Goal: Information Seeking & Learning: Check status

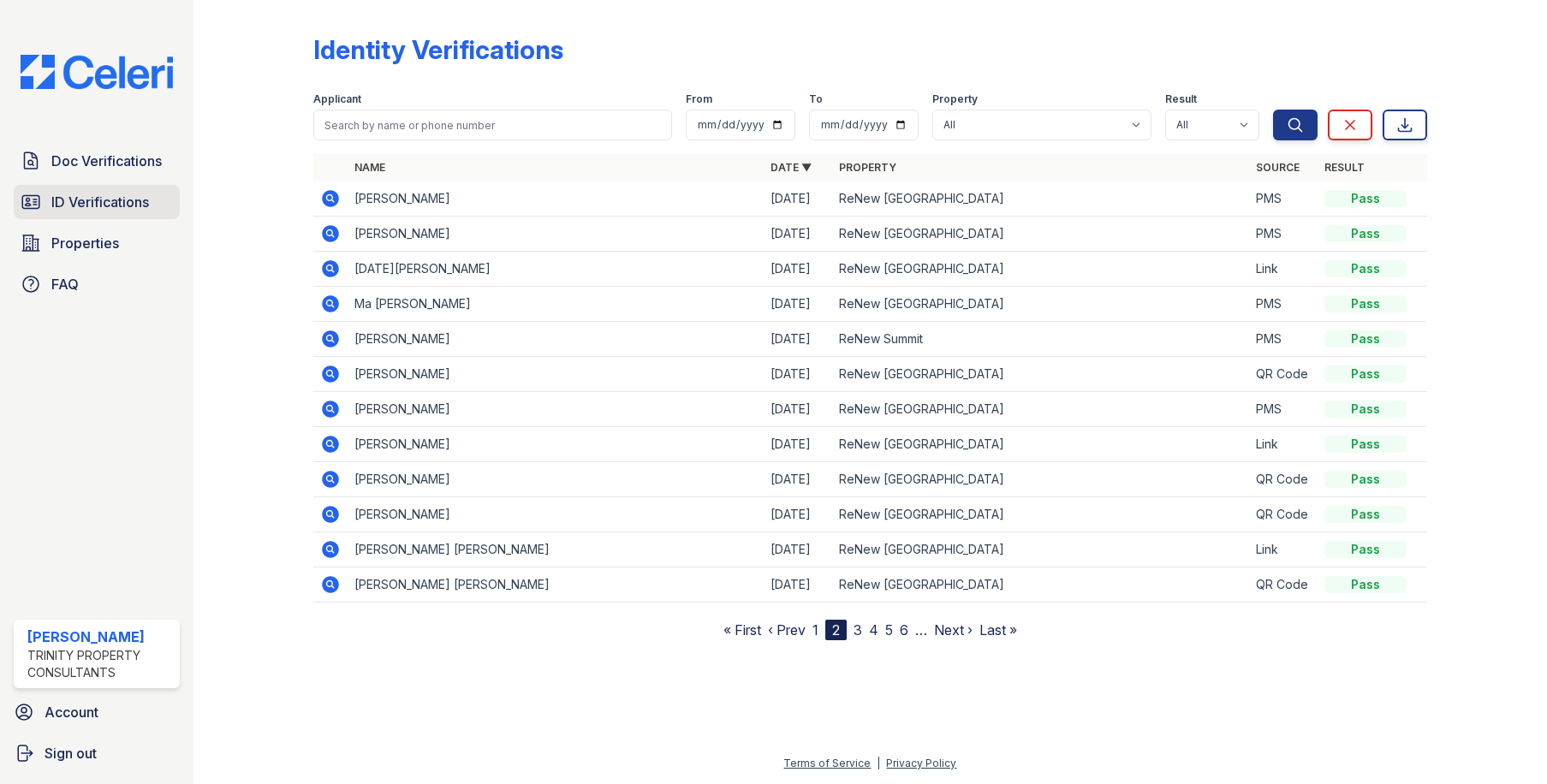
click at [95, 192] on span "ID Verifications" at bounding box center [101, 202] width 98 height 21
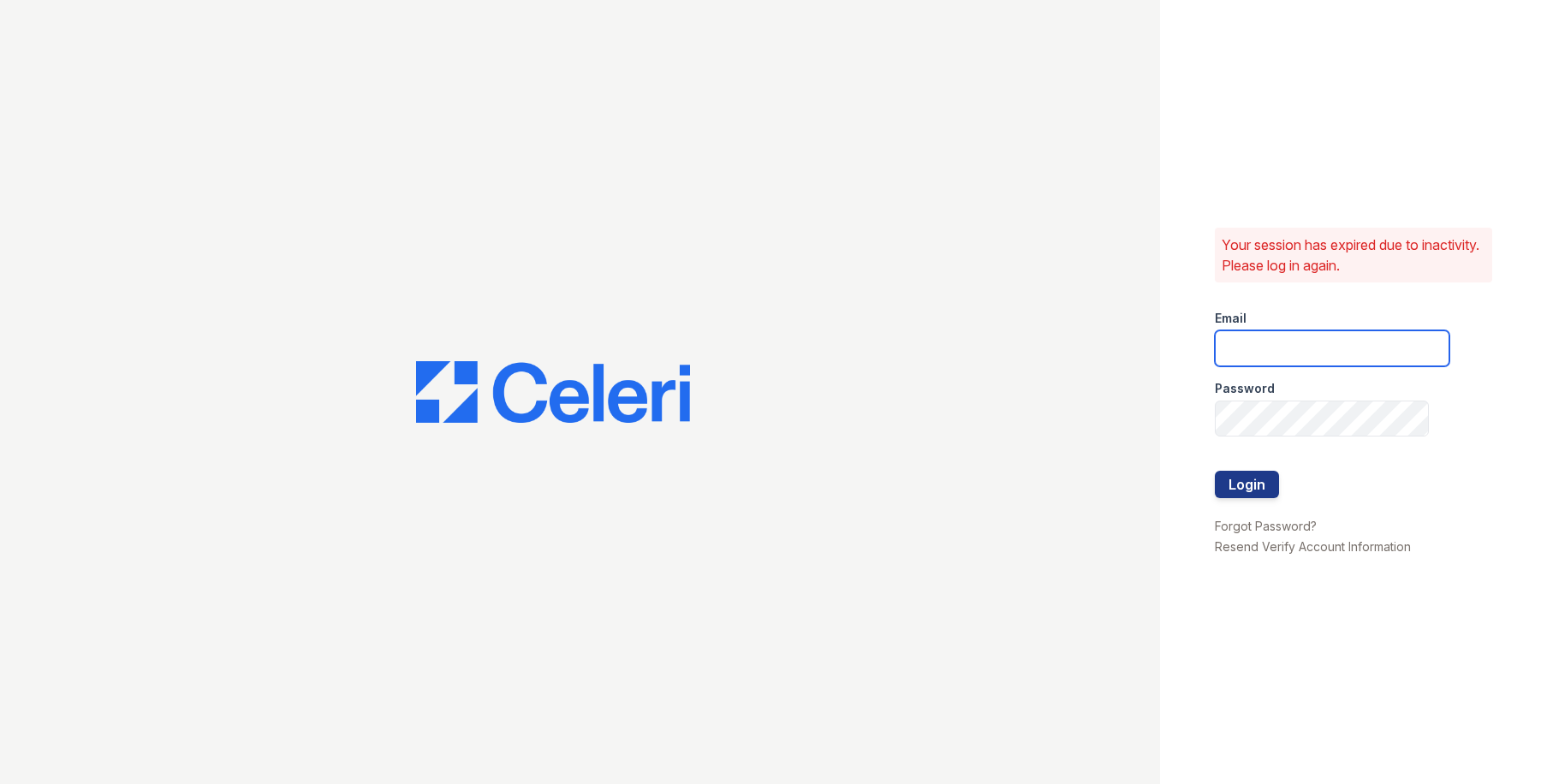
click at [1247, 350] on input "email" at bounding box center [1333, 348] width 235 height 36
type input "owilliams@trinity-pm.com"
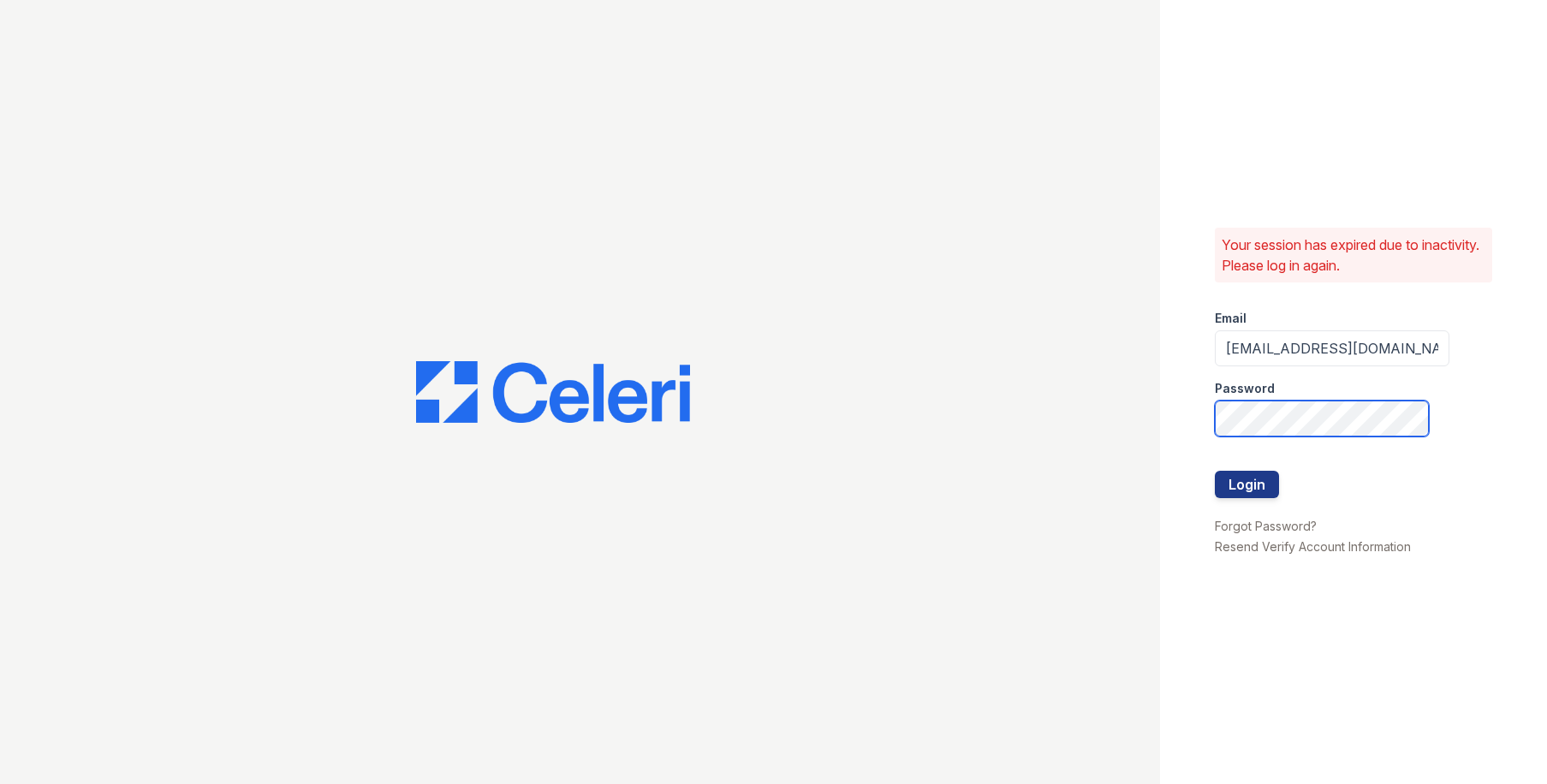
click at [1216, 471] on button "Login" at bounding box center [1247, 485] width 65 height 28
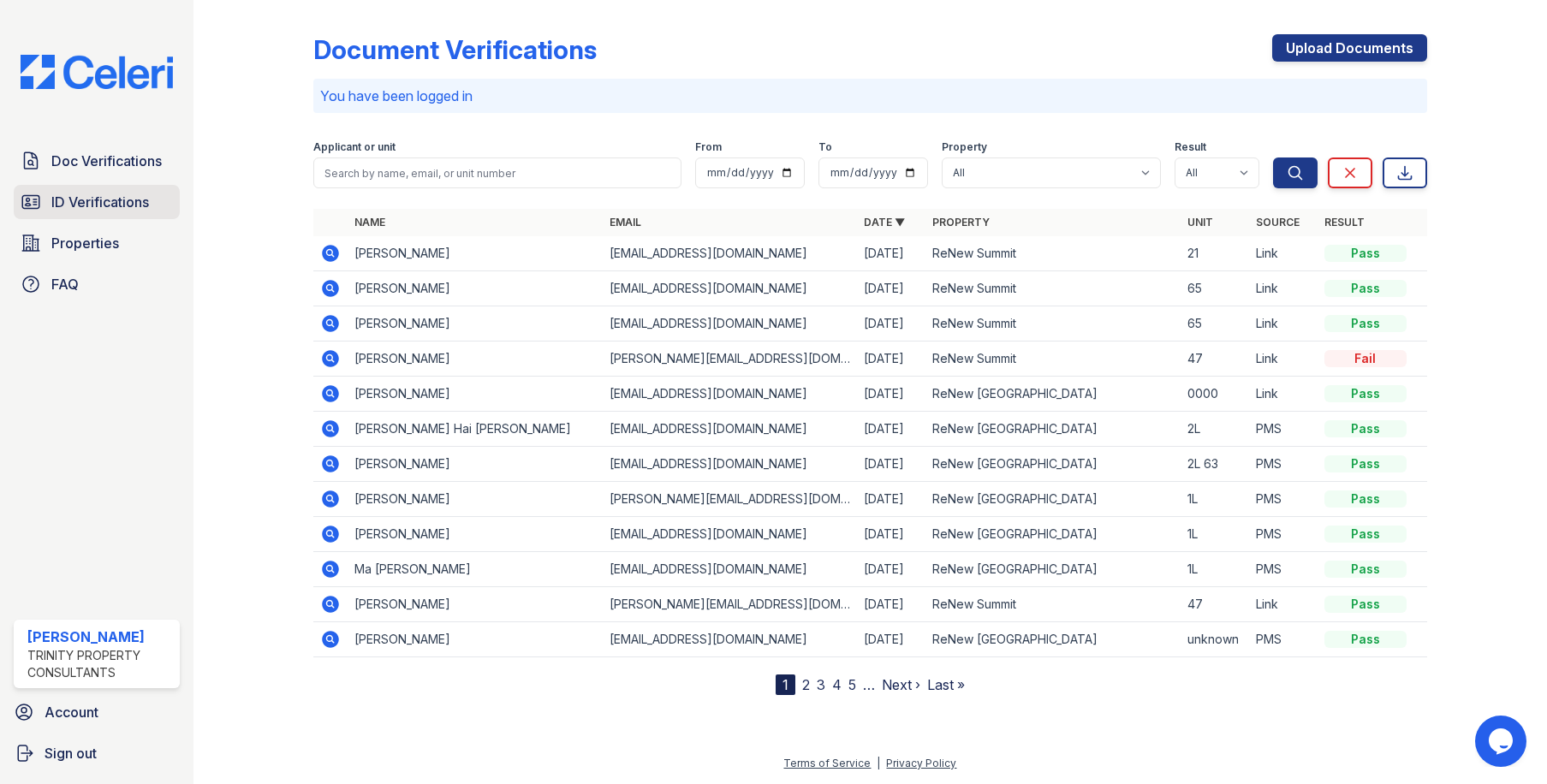
click at [113, 205] on span "ID Verifications" at bounding box center [101, 202] width 98 height 21
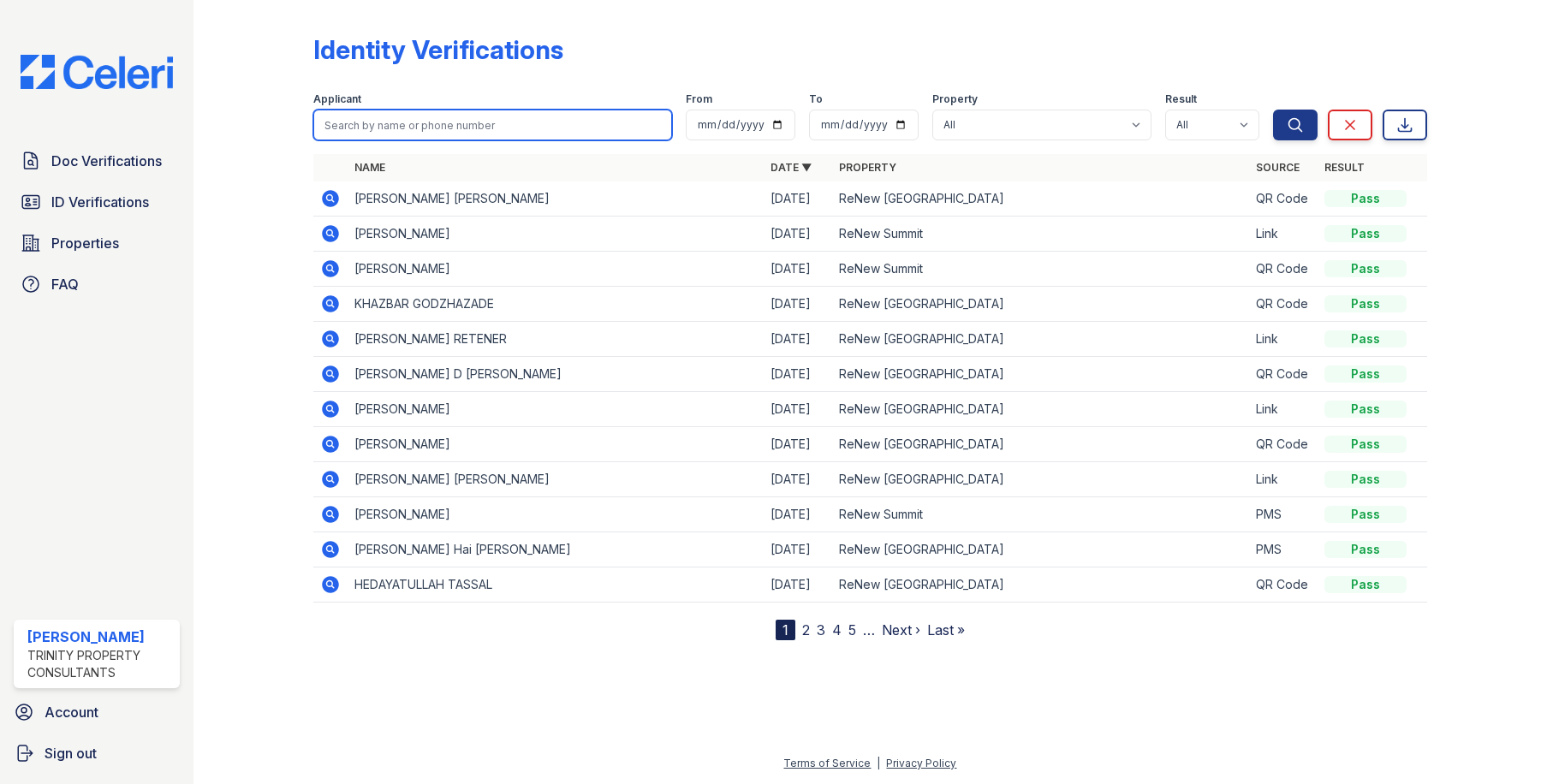
click at [384, 122] on input "search" at bounding box center [493, 124] width 358 height 31
type input "y"
type input "iyanna"
click at [1273, 109] on button "Search" at bounding box center [1295, 124] width 45 height 31
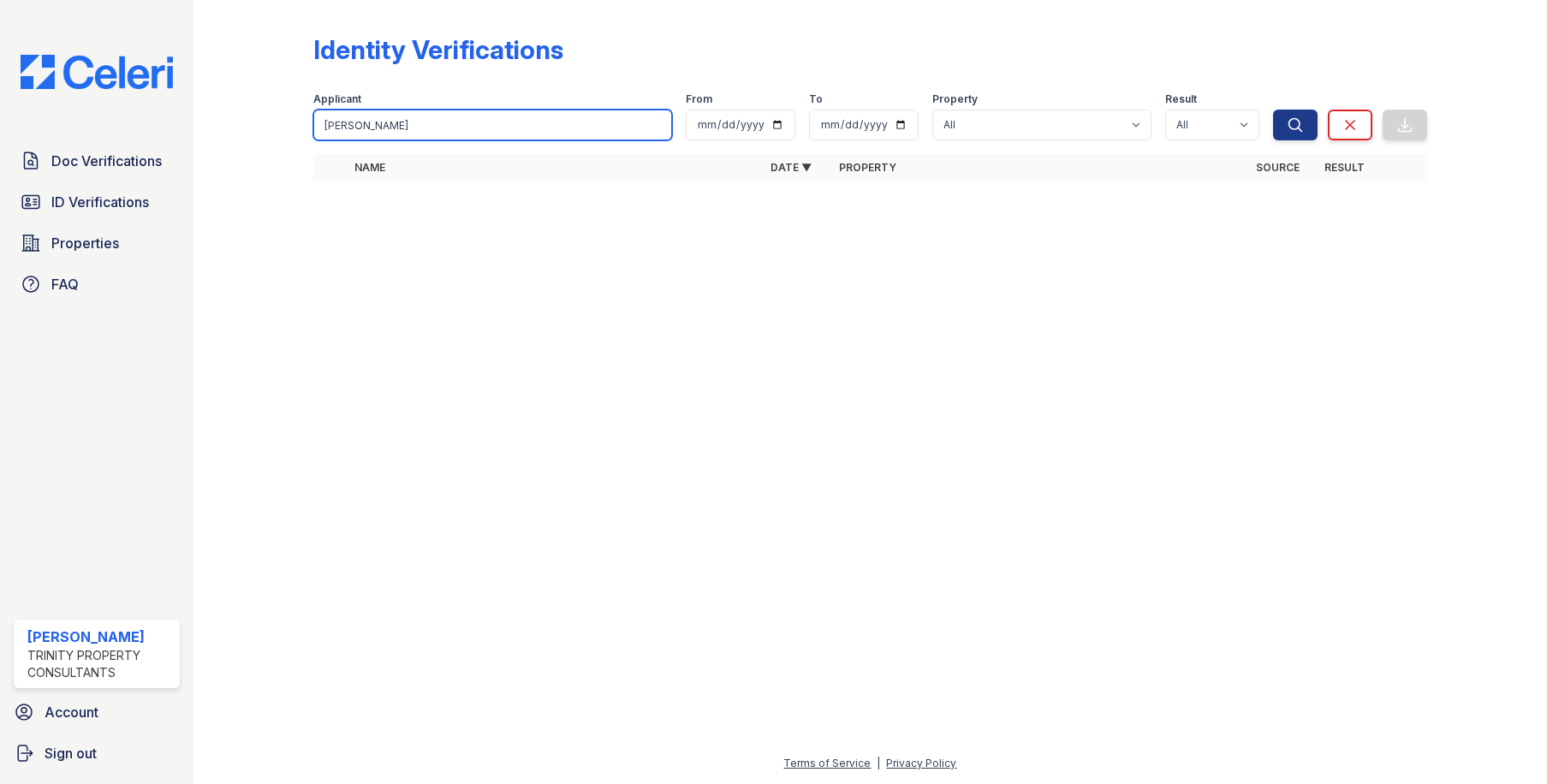
click at [384, 122] on input "iyanna" at bounding box center [493, 124] width 358 height 31
type input "iyannah"
click at [1273, 109] on button "Search" at bounding box center [1295, 124] width 45 height 31
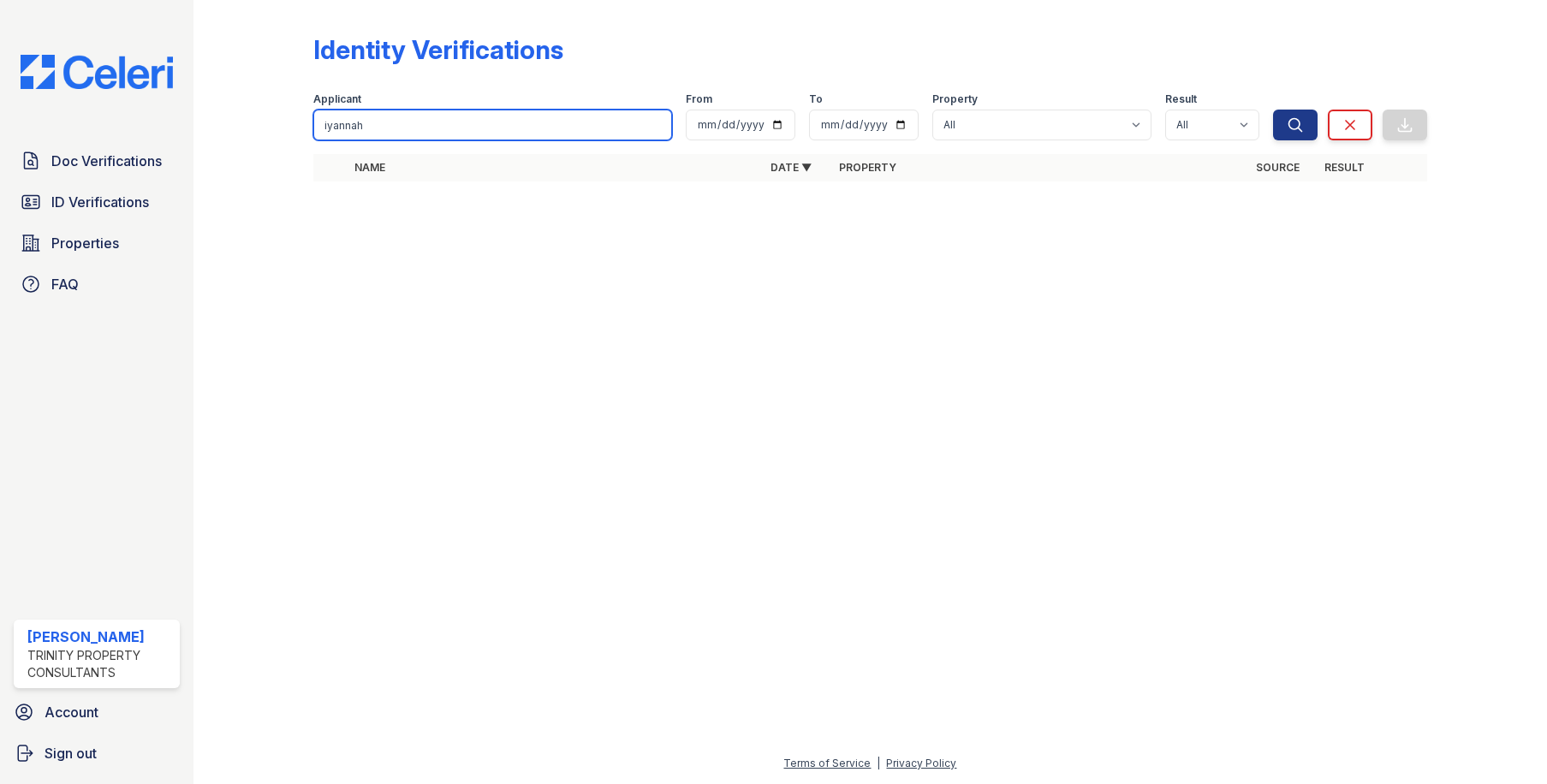
click at [368, 125] on input "iyannah" at bounding box center [493, 124] width 358 height 31
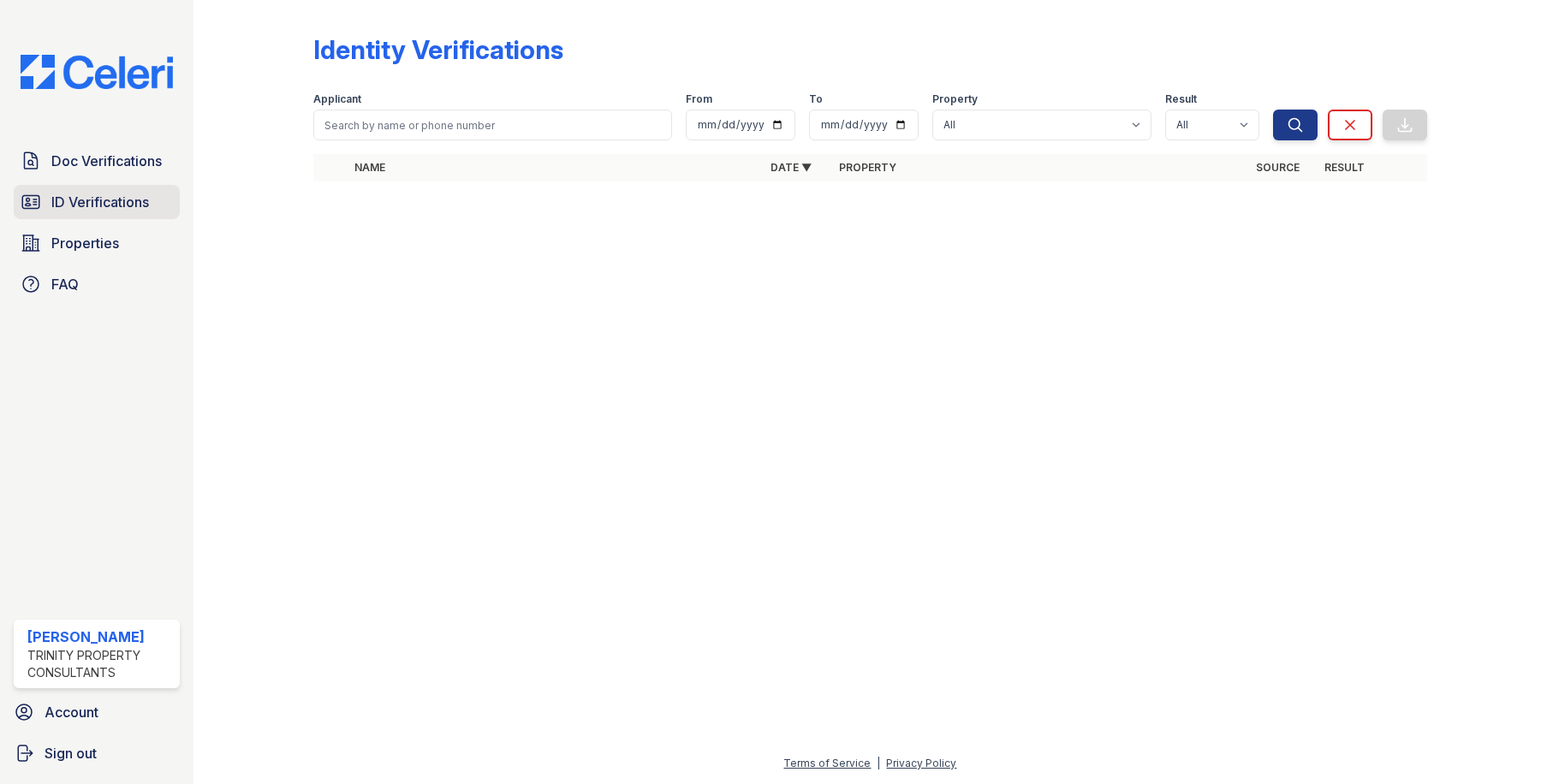
click at [113, 210] on span "ID Verifications" at bounding box center [101, 202] width 98 height 21
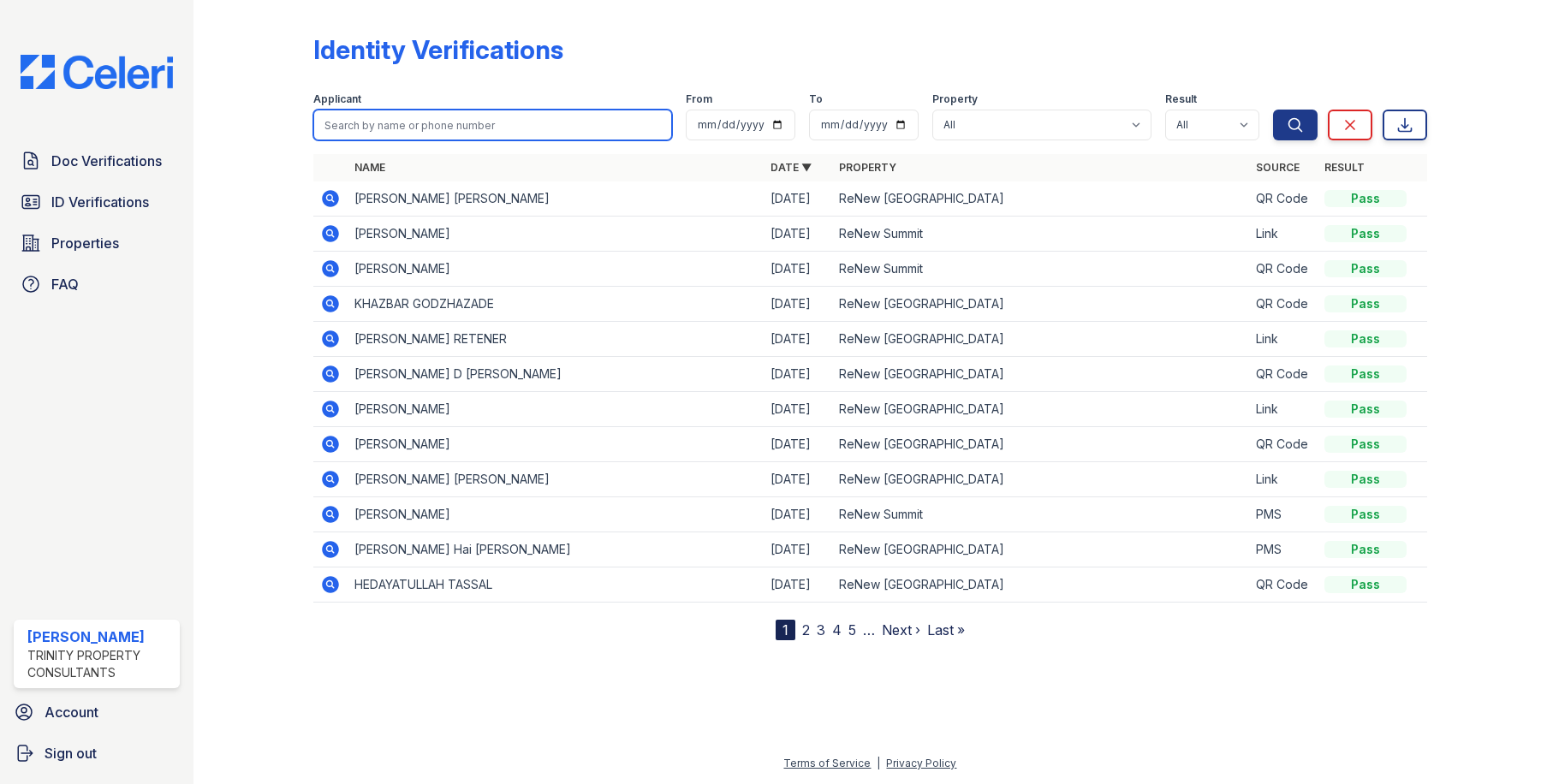
click at [363, 113] on input "search" at bounding box center [493, 124] width 358 height 31
type input "larry"
click at [1273, 109] on button "Search" at bounding box center [1295, 124] width 45 height 31
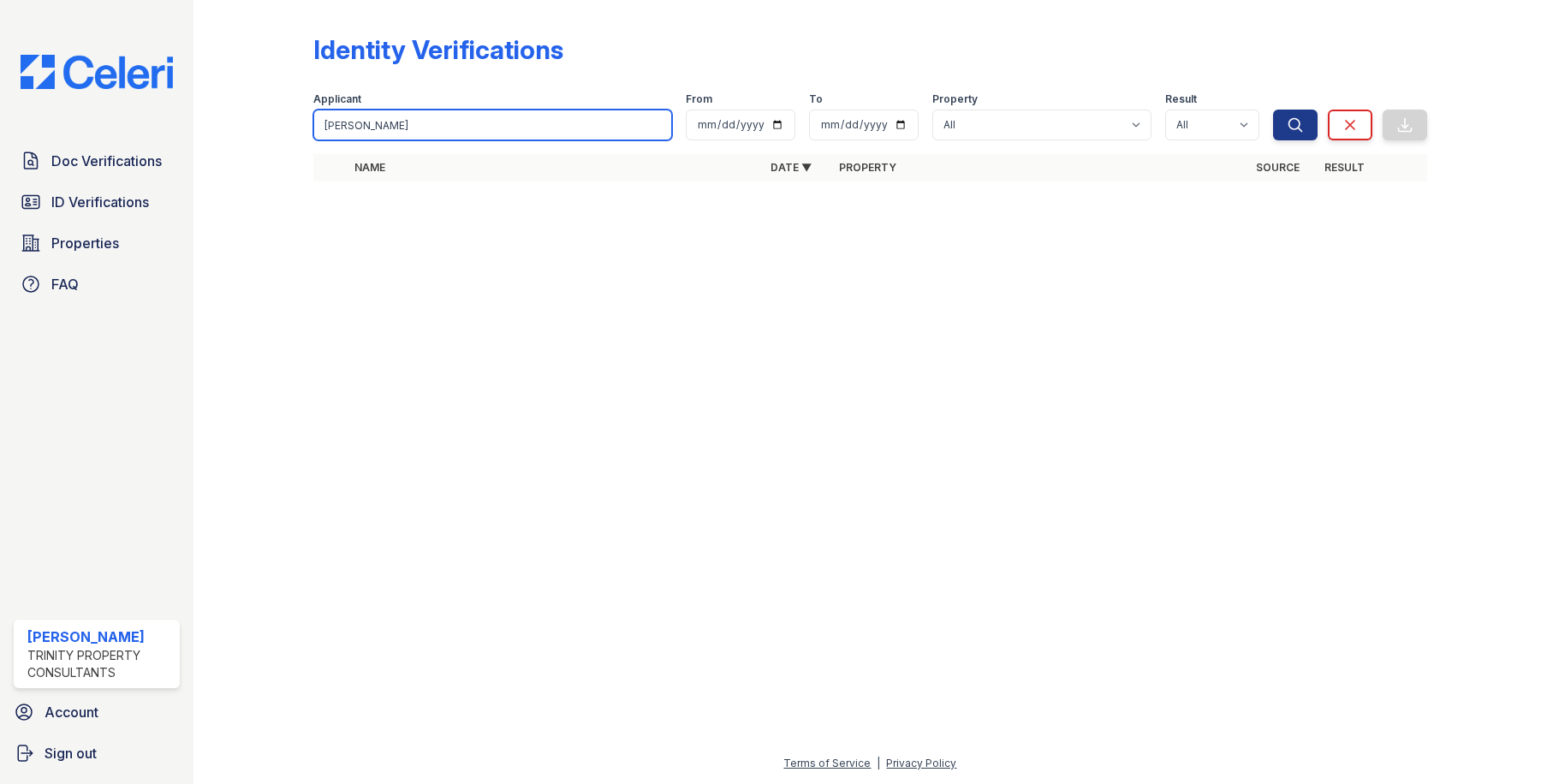
click at [371, 124] on input "larry" at bounding box center [493, 124] width 358 height 31
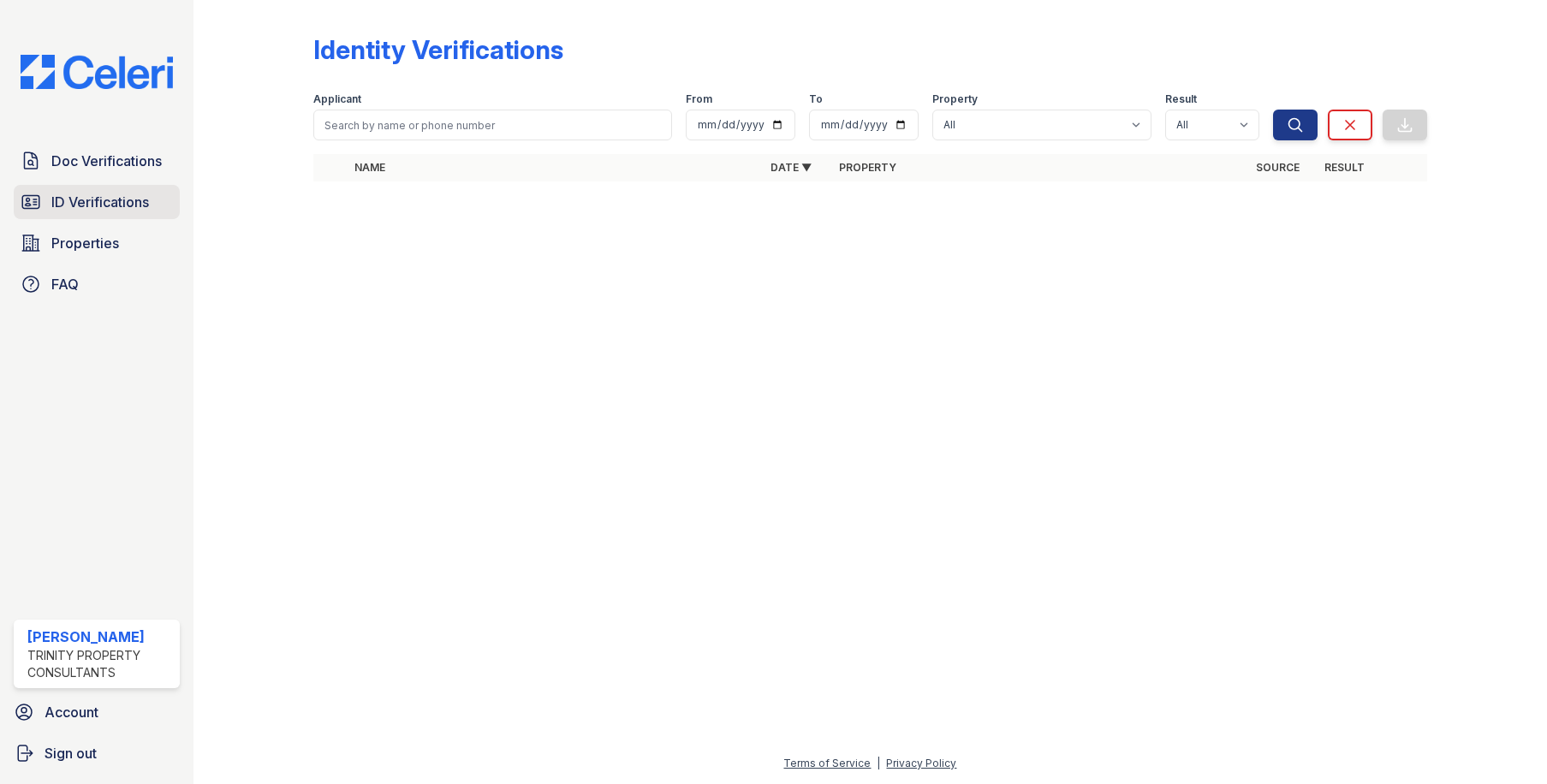
click at [102, 204] on span "ID Verifications" at bounding box center [101, 202] width 98 height 21
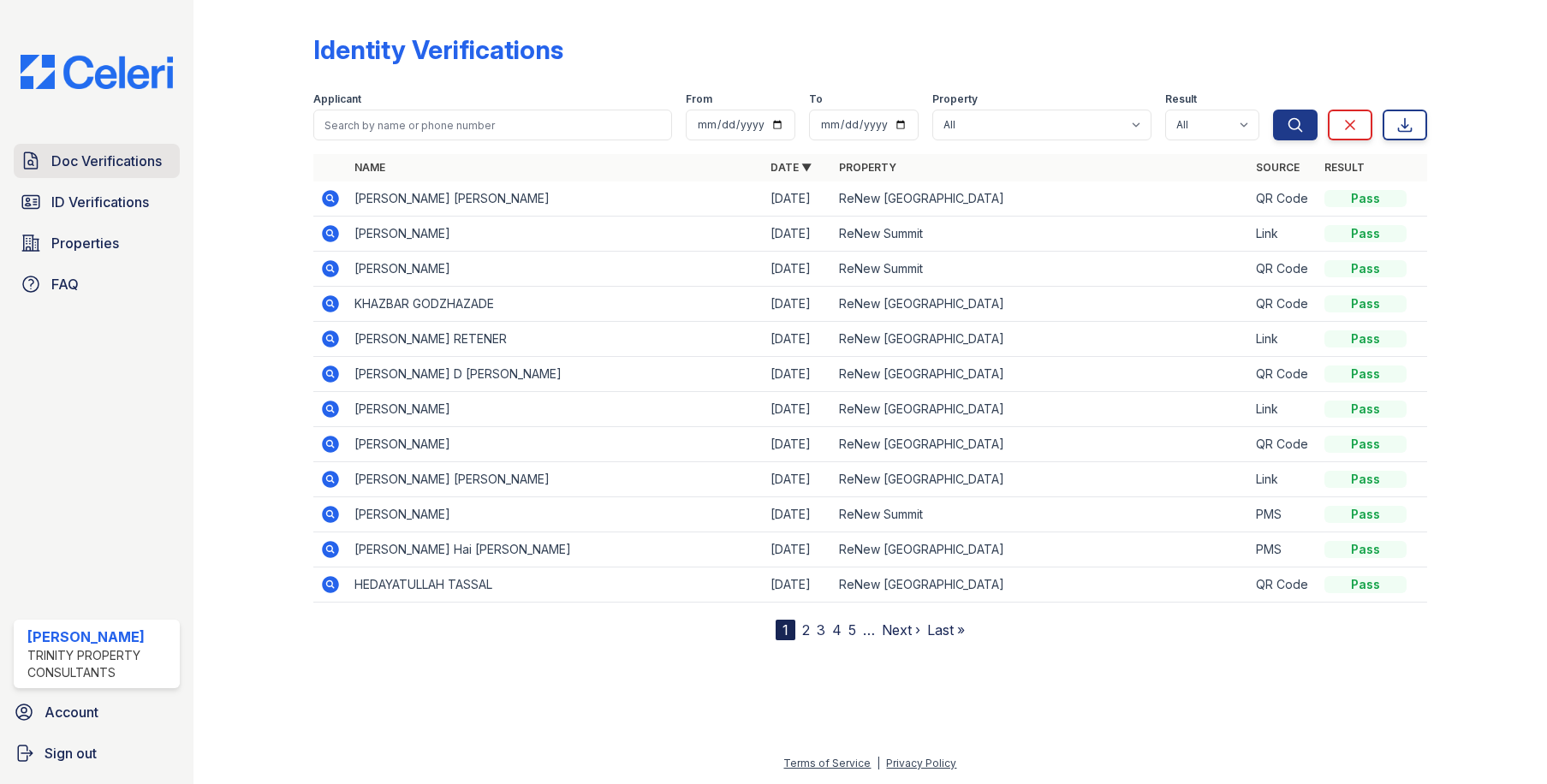
click at [93, 168] on span "Doc Verifications" at bounding box center [107, 160] width 110 height 21
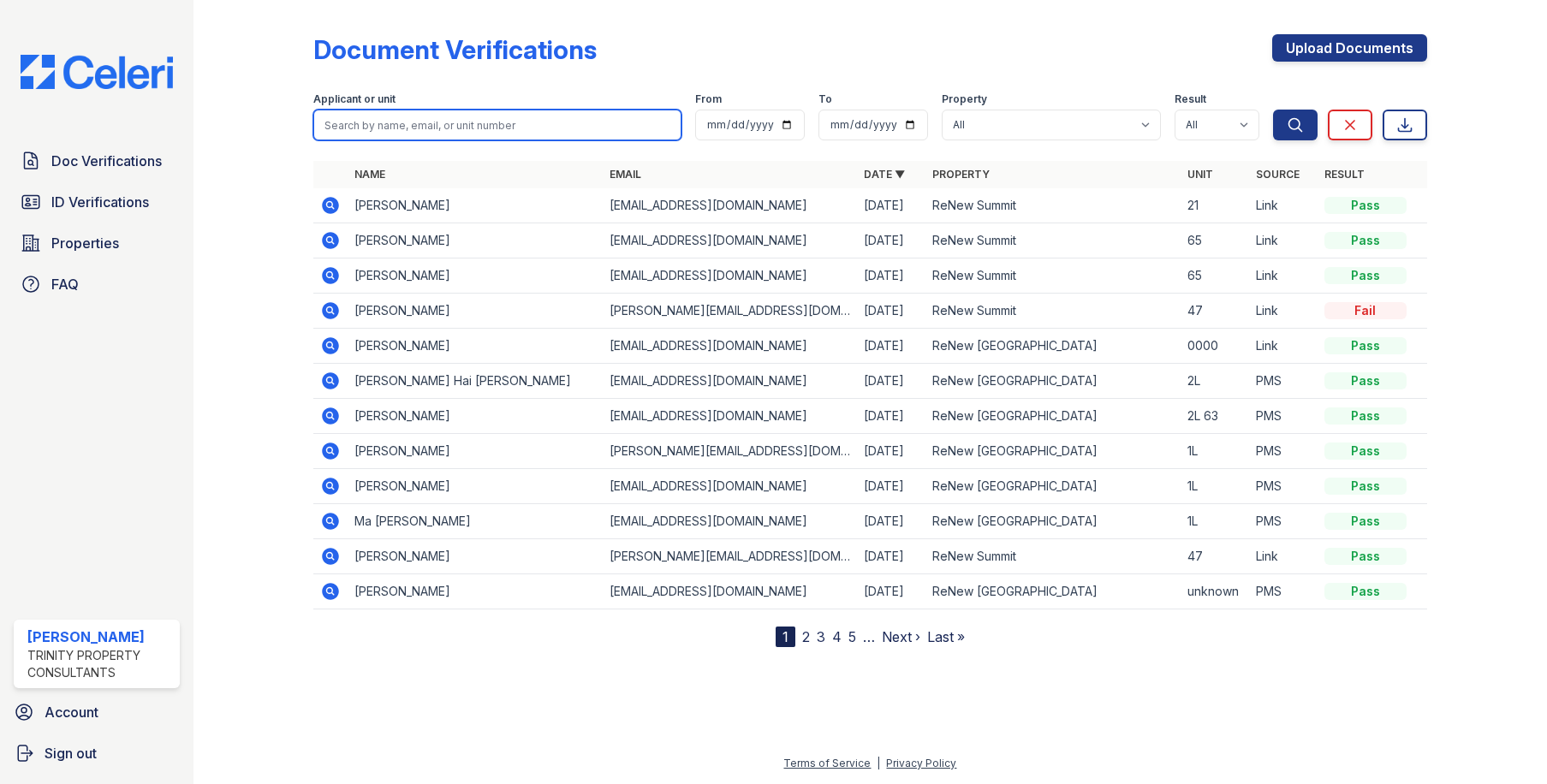
click at [356, 119] on input "search" at bounding box center [497, 124] width 367 height 31
type input "iyannah"
click at [1273, 109] on button "Search" at bounding box center [1295, 124] width 45 height 31
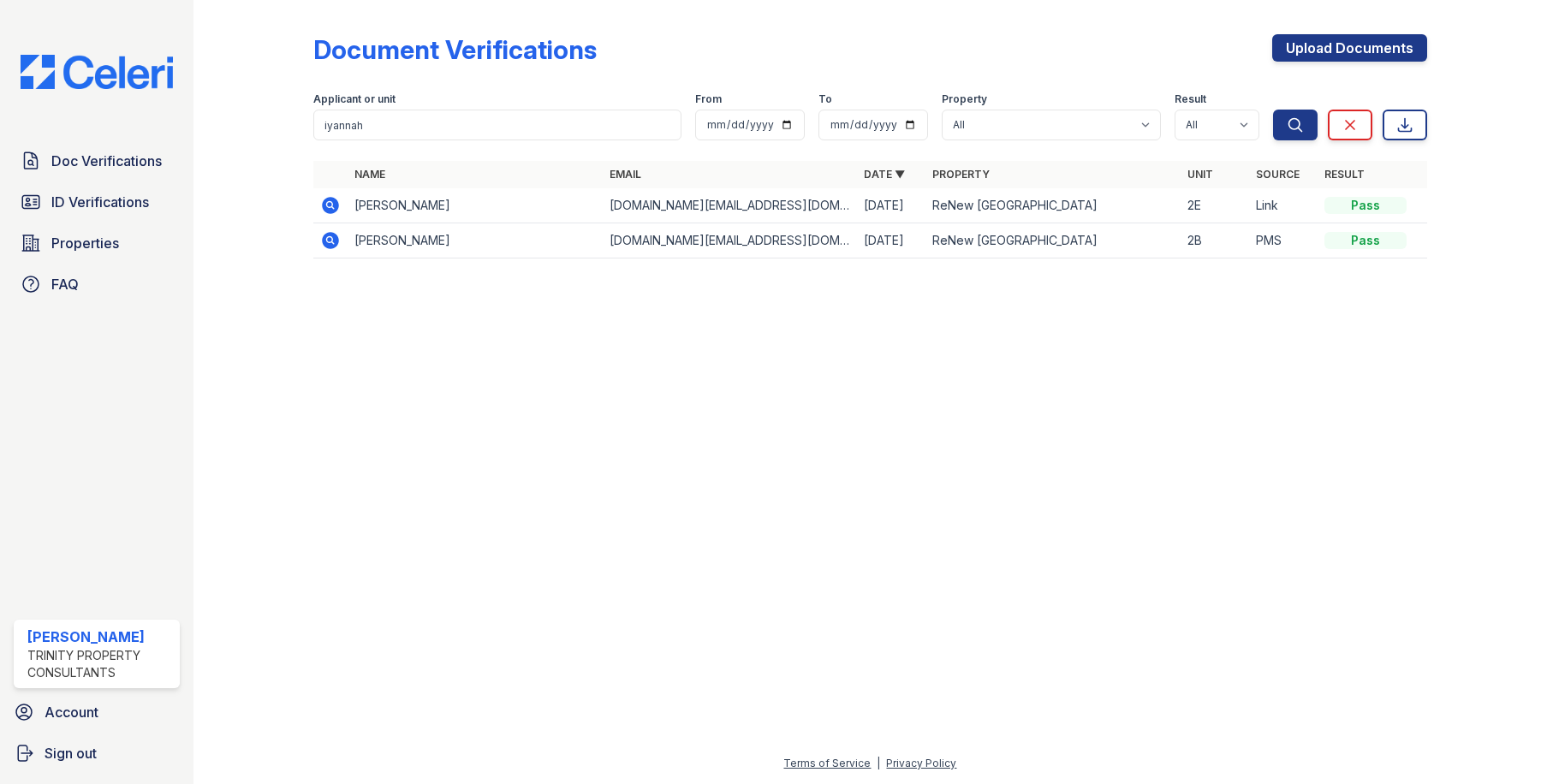
click at [329, 236] on icon at bounding box center [331, 240] width 21 height 21
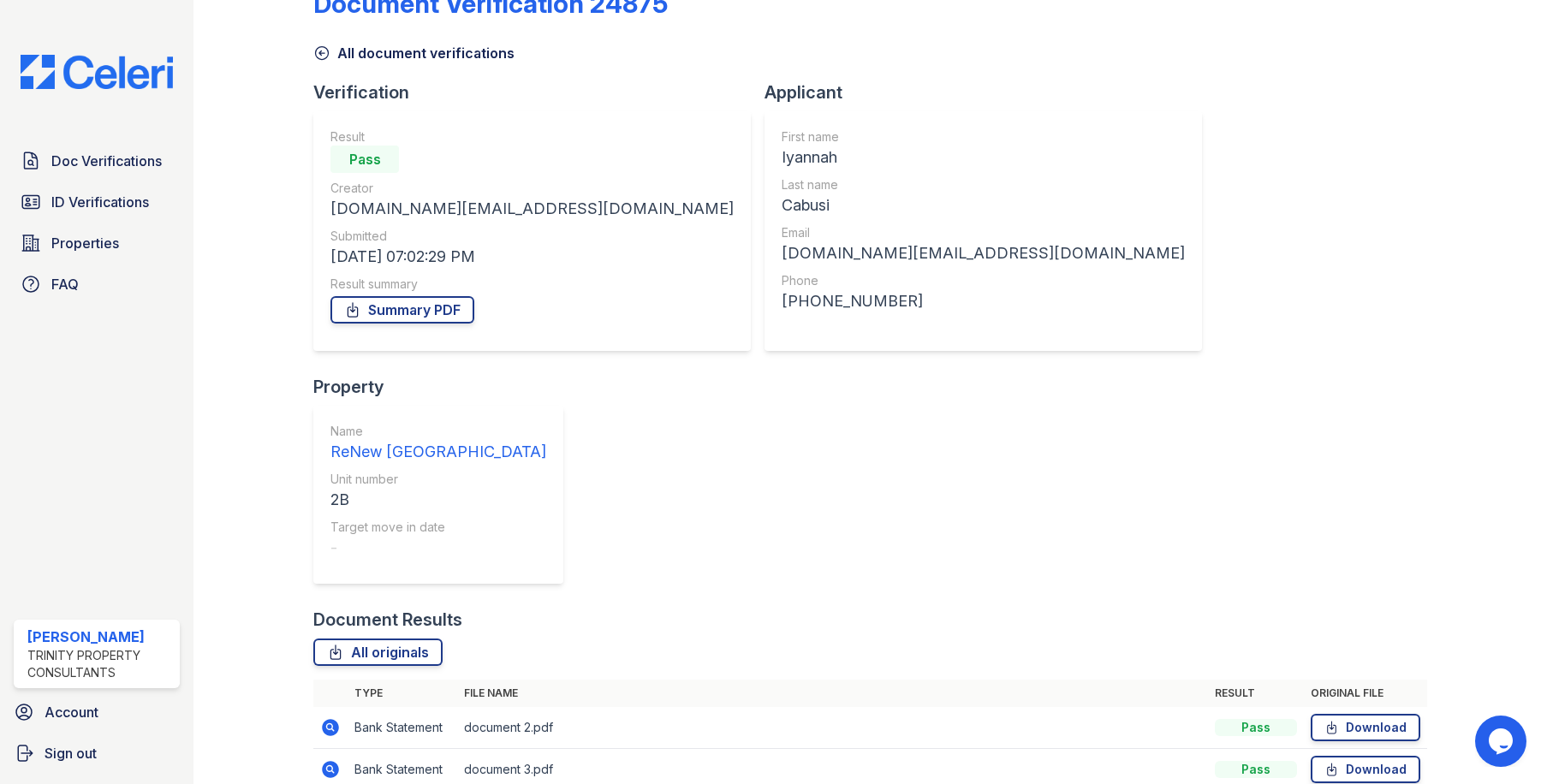
scroll to position [86, 0]
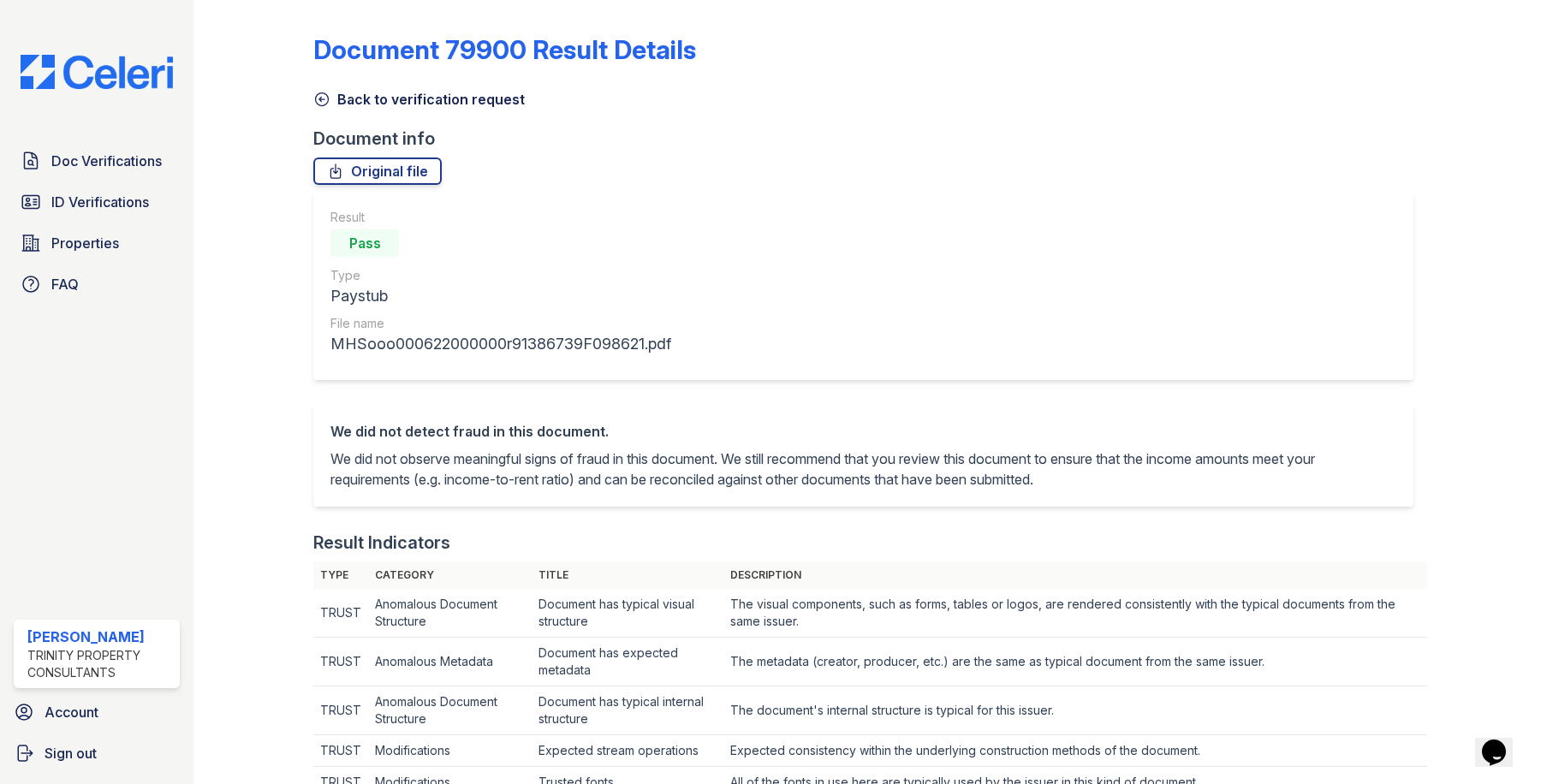
click at [317, 96] on icon at bounding box center [322, 98] width 17 height 17
